Goal: Submit feedback/report problem

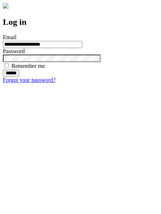
type input "**********"
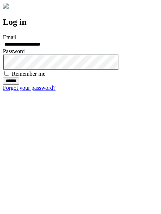
click at [19, 85] on input "******" at bounding box center [11, 80] width 16 height 7
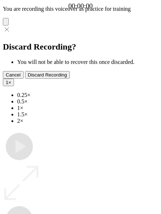
type input "**********"
